Goal: Transaction & Acquisition: Download file/media

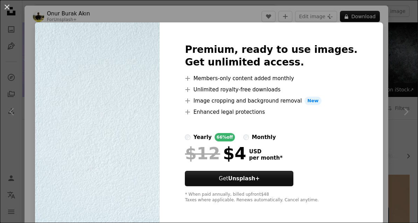
scroll to position [797, 0]
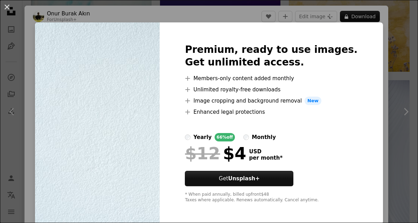
click at [25, 145] on div "An X shape Premium, ready to use images. Get unlimited access. A plus sign Memb…" at bounding box center [209, 111] width 418 height 223
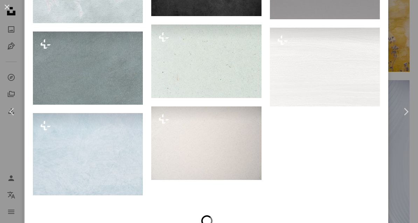
scroll to position [1574, 0]
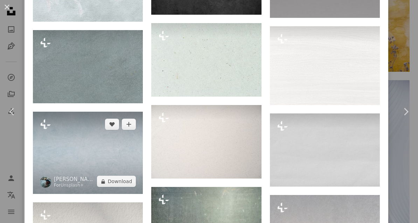
click at [67, 181] on img at bounding box center [88, 153] width 110 height 83
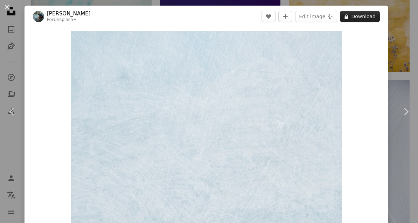
click at [372, 16] on button "A lock Download" at bounding box center [360, 16] width 40 height 11
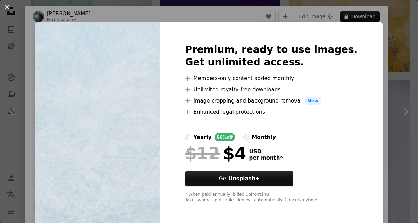
click at [373, 79] on div "An X shape Premium, ready to use images. Get unlimited access. A plus sign Memb…" at bounding box center [209, 111] width 418 height 223
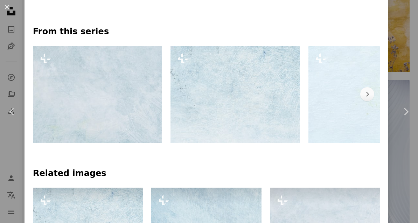
scroll to position [326, 0]
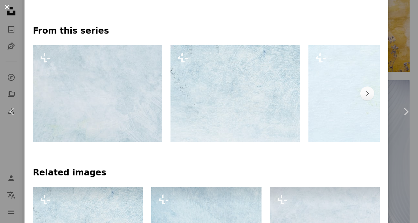
click at [8, 9] on button "An X shape" at bounding box center [7, 7] width 8 height 8
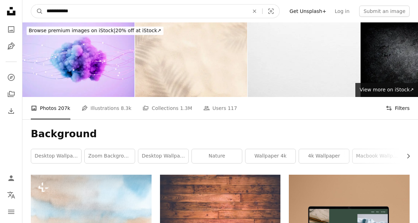
type input "**********"
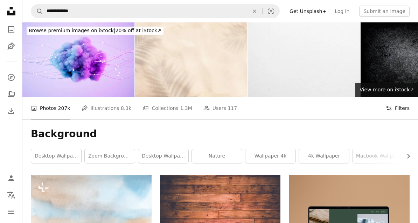
click at [393, 110] on button "Filters Filters" at bounding box center [398, 108] width 24 height 22
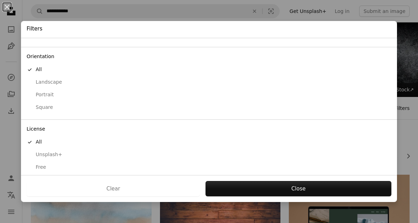
scroll to position [50, 0]
click at [40, 164] on div "Free" at bounding box center [209, 167] width 365 height 7
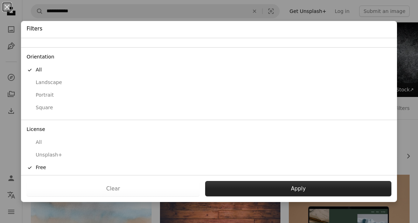
click at [280, 191] on button "Apply" at bounding box center [298, 188] width 186 height 15
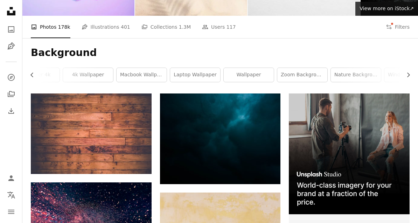
scroll to position [0, 237]
click at [247, 78] on link "wallpaper" at bounding box center [248, 75] width 50 height 14
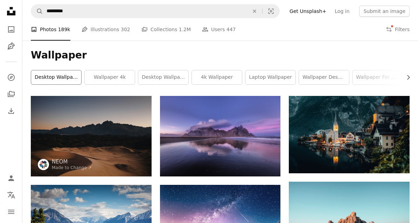
click at [48, 80] on link "desktop wallpapers" at bounding box center [56, 77] width 50 height 14
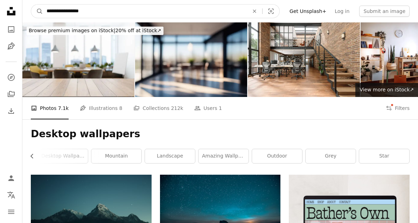
click at [106, 13] on input "**********" at bounding box center [145, 11] width 204 height 13
click at [54, 12] on input "**********" at bounding box center [145, 11] width 204 height 13
click at [53, 11] on input "**********" at bounding box center [145, 11] width 204 height 13
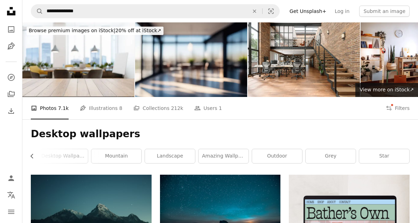
click at [369, 138] on h1 "Desktop wallpapers" at bounding box center [220, 134] width 379 height 13
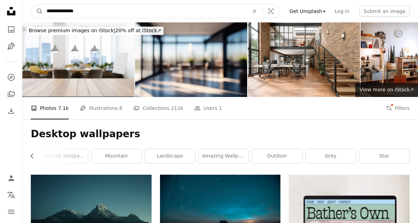
click at [55, 12] on input "**********" at bounding box center [145, 11] width 204 height 13
click at [54, 12] on input "**********" at bounding box center [145, 11] width 204 height 13
type input "**********"
click at [37, 11] on button "A magnifying glass" at bounding box center [37, 11] width 12 height 13
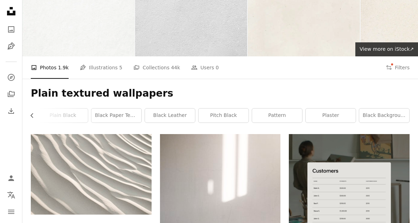
scroll to position [39, 0]
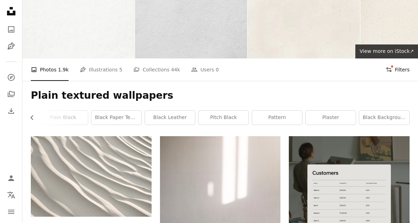
click at [399, 68] on button "Filters Filters" at bounding box center [398, 69] width 24 height 22
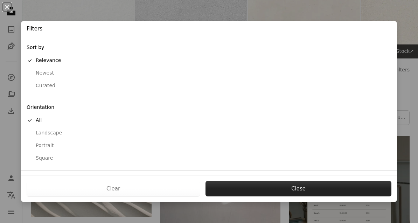
click at [287, 196] on button "Close" at bounding box center [298, 188] width 186 height 15
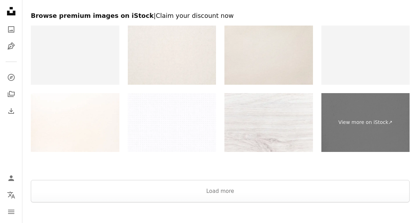
scroll to position [1140, 0]
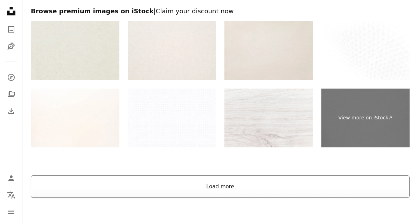
click at [80, 196] on button "Load more" at bounding box center [220, 186] width 379 height 22
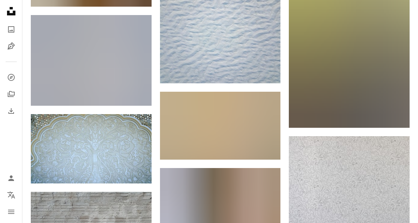
scroll to position [3146, 0]
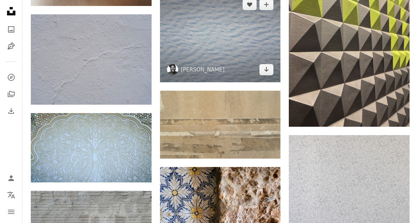
click at [237, 46] on img at bounding box center [220, 37] width 121 height 91
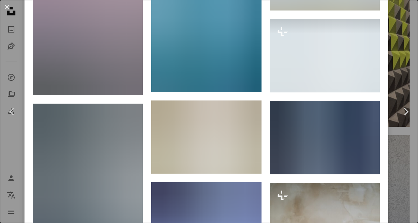
scroll to position [3565, 0]
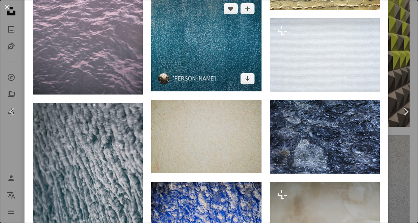
click at [233, 86] on img at bounding box center [206, 44] width 110 height 96
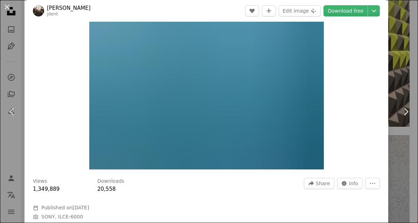
scroll to position [60, 0]
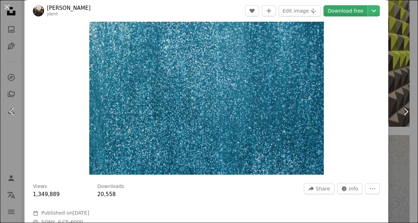
click at [356, 13] on link "Download free" at bounding box center [345, 10] width 44 height 11
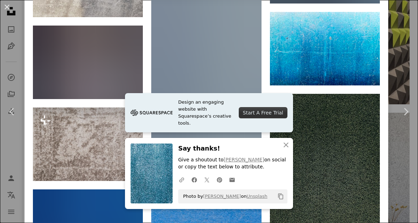
scroll to position [1867, 0]
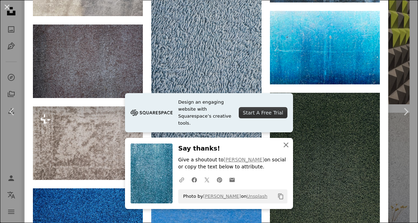
click at [285, 149] on icon "An X shape" at bounding box center [286, 145] width 8 height 8
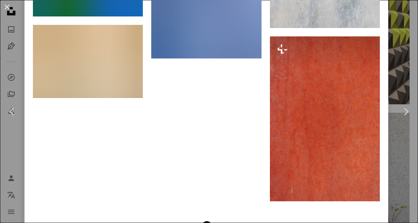
scroll to position [7631, 0]
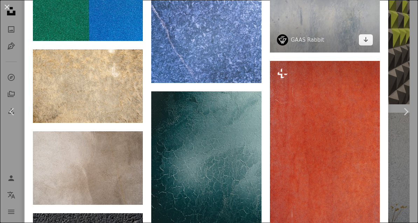
click at [314, 53] on img at bounding box center [325, 11] width 110 height 83
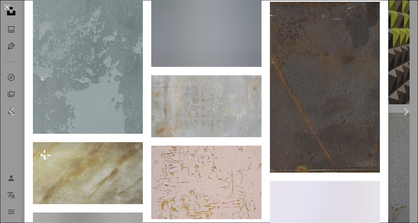
scroll to position [1420, 0]
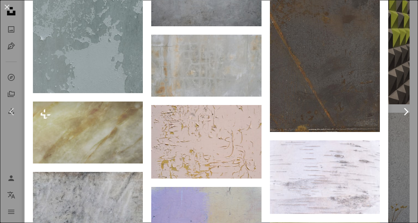
click at [404, 145] on link "Chevron right" at bounding box center [405, 111] width 25 height 67
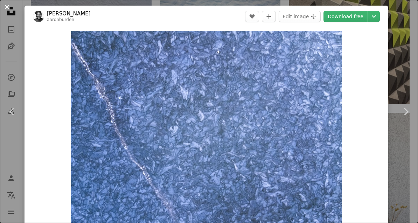
click at [8, 11] on button "An X shape" at bounding box center [7, 7] width 8 height 8
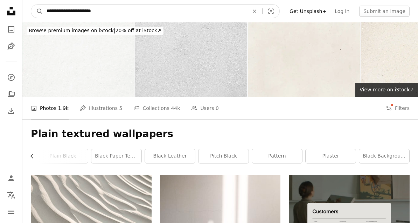
click at [123, 13] on input "**********" at bounding box center [145, 11] width 204 height 13
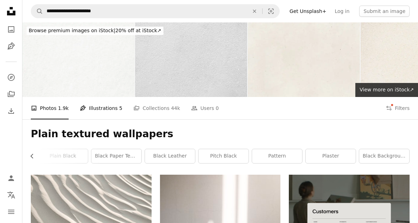
click at [92, 112] on link "Pen Tool Illustrations 5" at bounding box center [101, 108] width 42 height 22
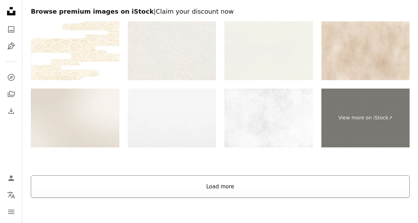
click at [321, 183] on button "Load more" at bounding box center [220, 186] width 379 height 22
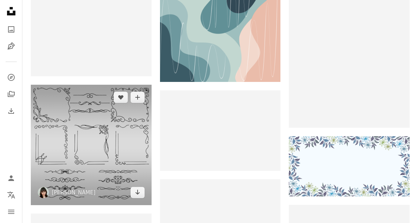
scroll to position [3737, 0]
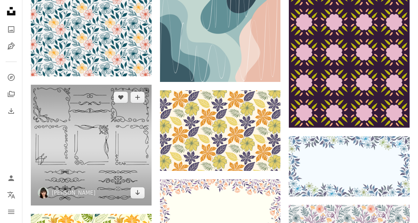
click at [58, 144] on img at bounding box center [91, 145] width 121 height 121
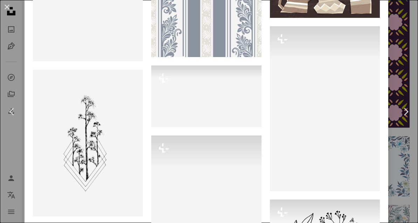
scroll to position [1915, 0]
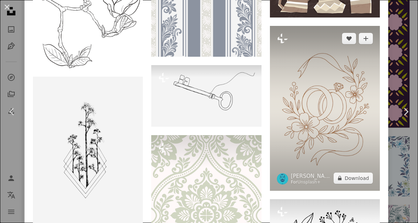
click at [321, 155] on img at bounding box center [325, 108] width 110 height 165
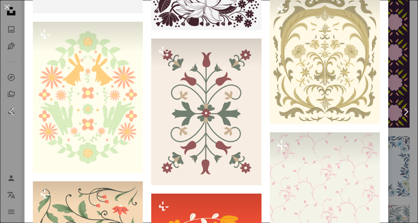
scroll to position [1486, 0]
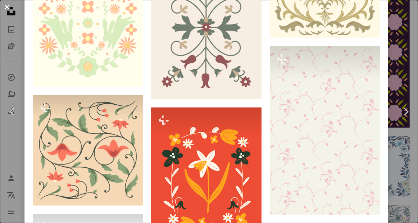
click at [8, 11] on button "An X shape" at bounding box center [7, 7] width 8 height 8
